Goal: Task Accomplishment & Management: Use online tool/utility

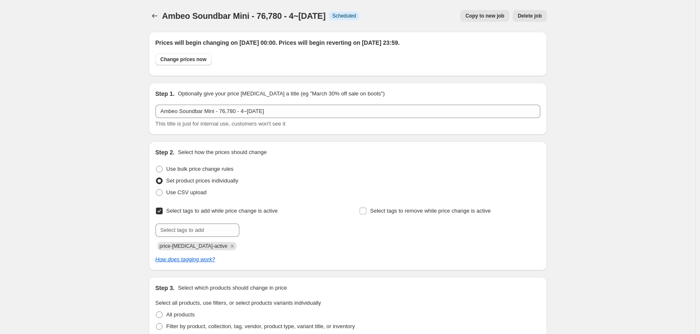
scroll to position [380, 0]
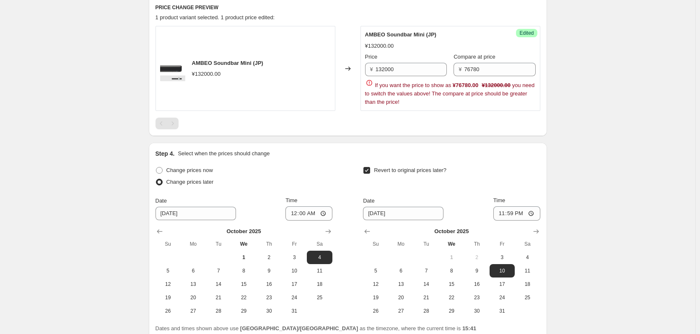
click at [599, 131] on div "Ambeo Soundbar Mini - 76,780 - 4~[DATE] This page is ready Ambeo Soundbar Mini …" at bounding box center [347, 14] width 695 height 789
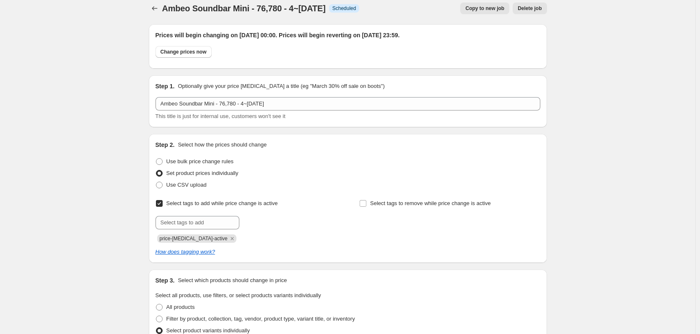
scroll to position [0, 0]
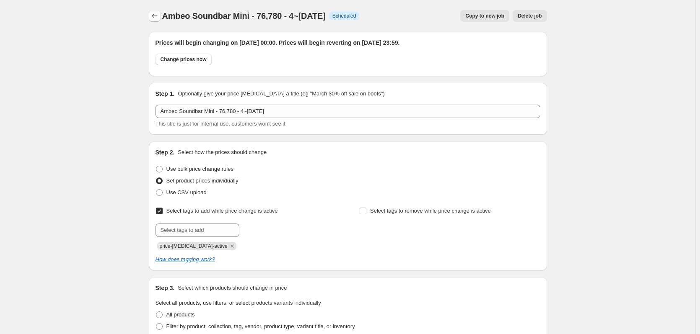
click at [159, 18] on icon "Price change jobs" at bounding box center [154, 16] width 8 height 8
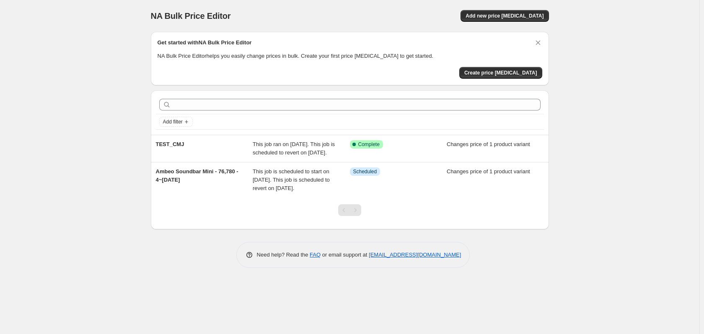
click at [615, 188] on div "NA Bulk Price Editor. This page is ready NA Bulk Price Editor Add new price [ME…" at bounding box center [349, 167] width 699 height 334
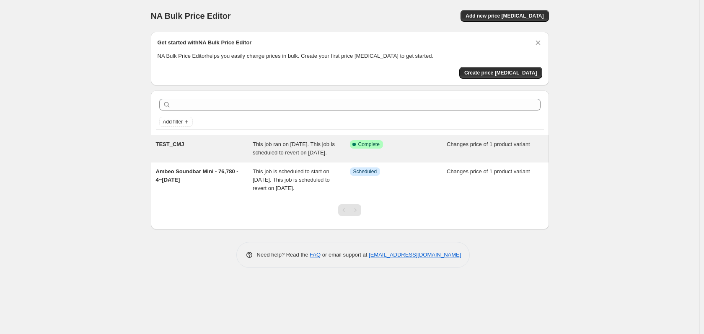
click at [316, 157] on div "This job ran on [DATE]. This job is scheduled to revert on [DATE]." at bounding box center [301, 148] width 97 height 17
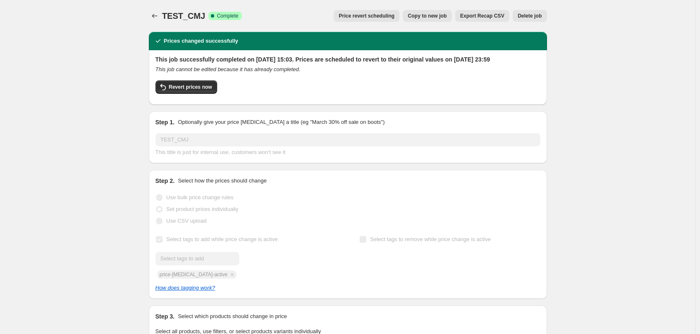
click at [481, 201] on div "Use bulk price change rules" at bounding box center [347, 198] width 385 height 12
